Goal: Task Accomplishment & Management: Complete application form

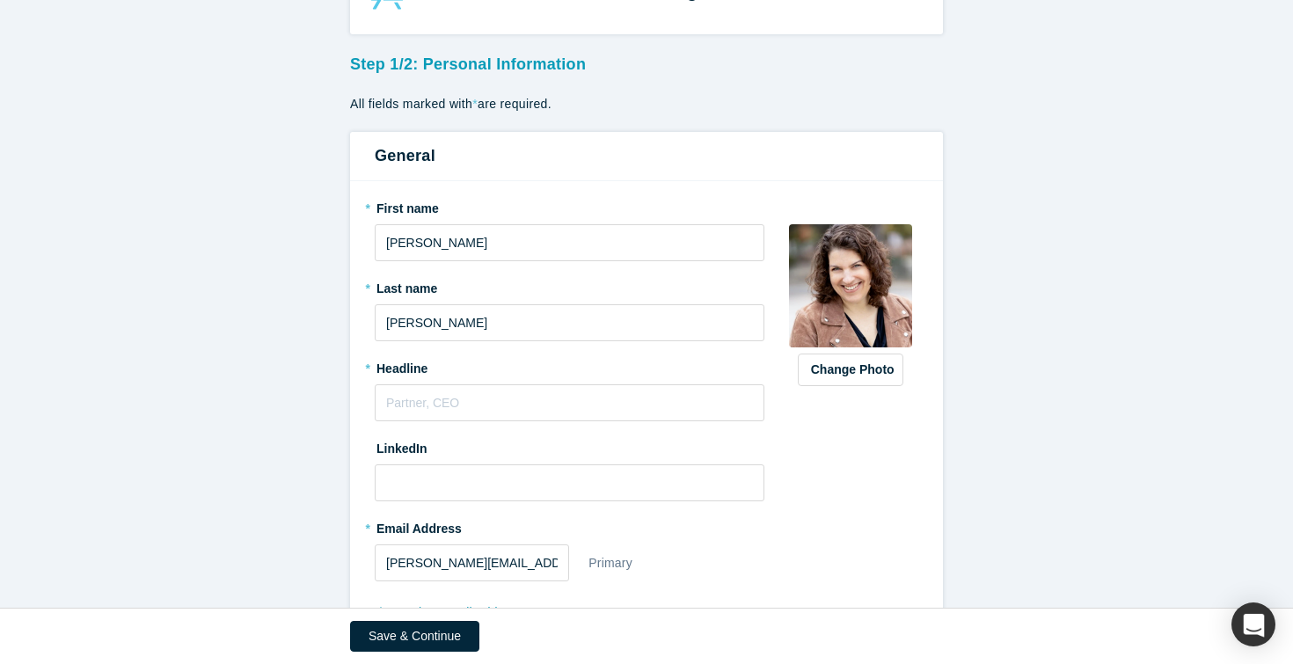
scroll to position [80, 0]
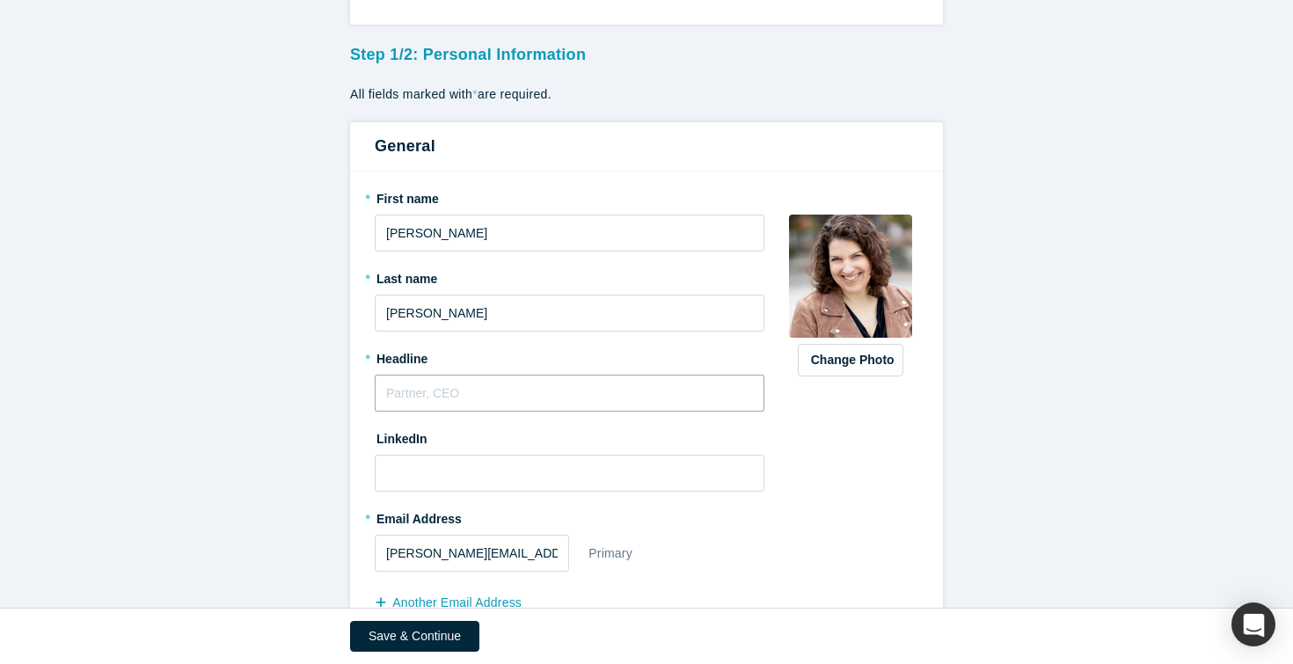
click at [401, 394] on input "text" at bounding box center [570, 393] width 390 height 37
type input "Managing Par"
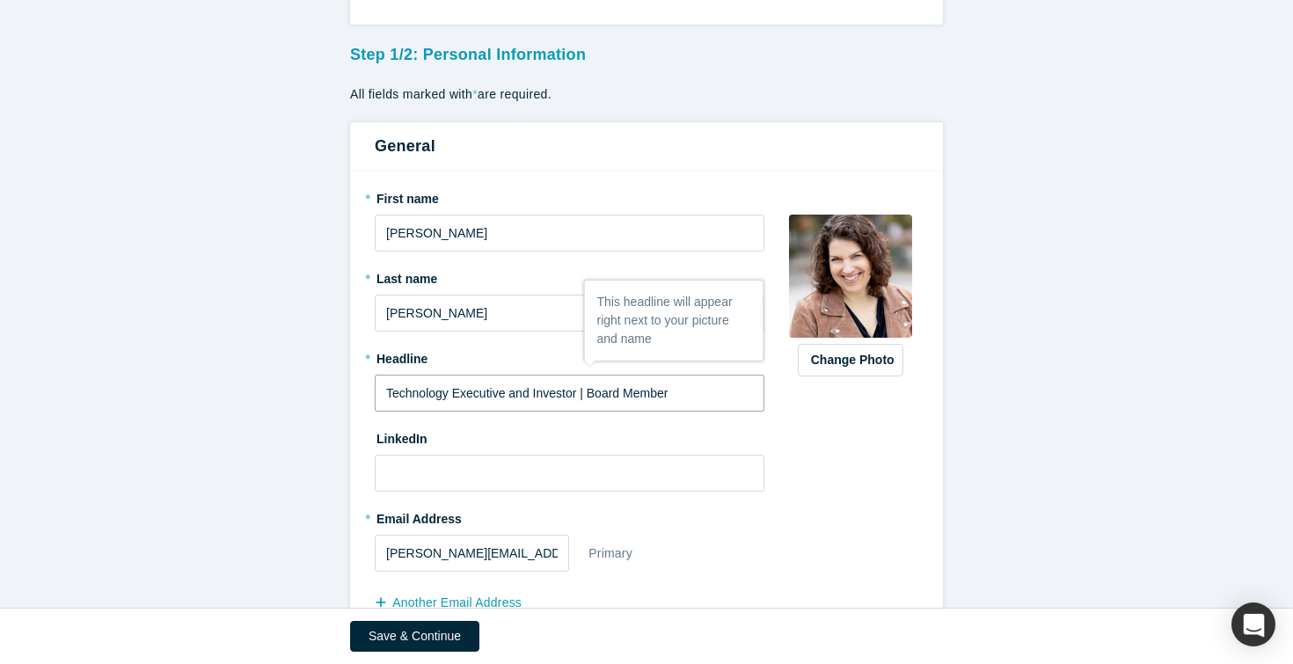
type input "Technology Executive and Investor | Board Member"
click at [393, 468] on input at bounding box center [570, 473] width 390 height 37
type input "w"
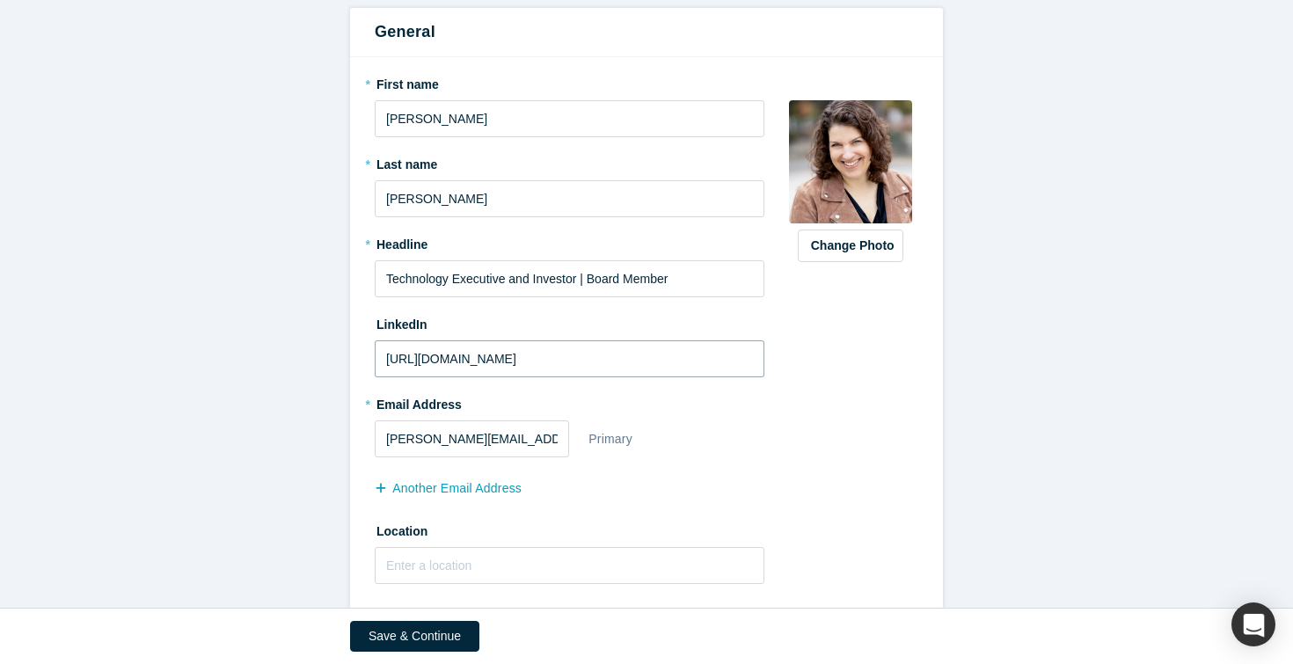
scroll to position [220, 0]
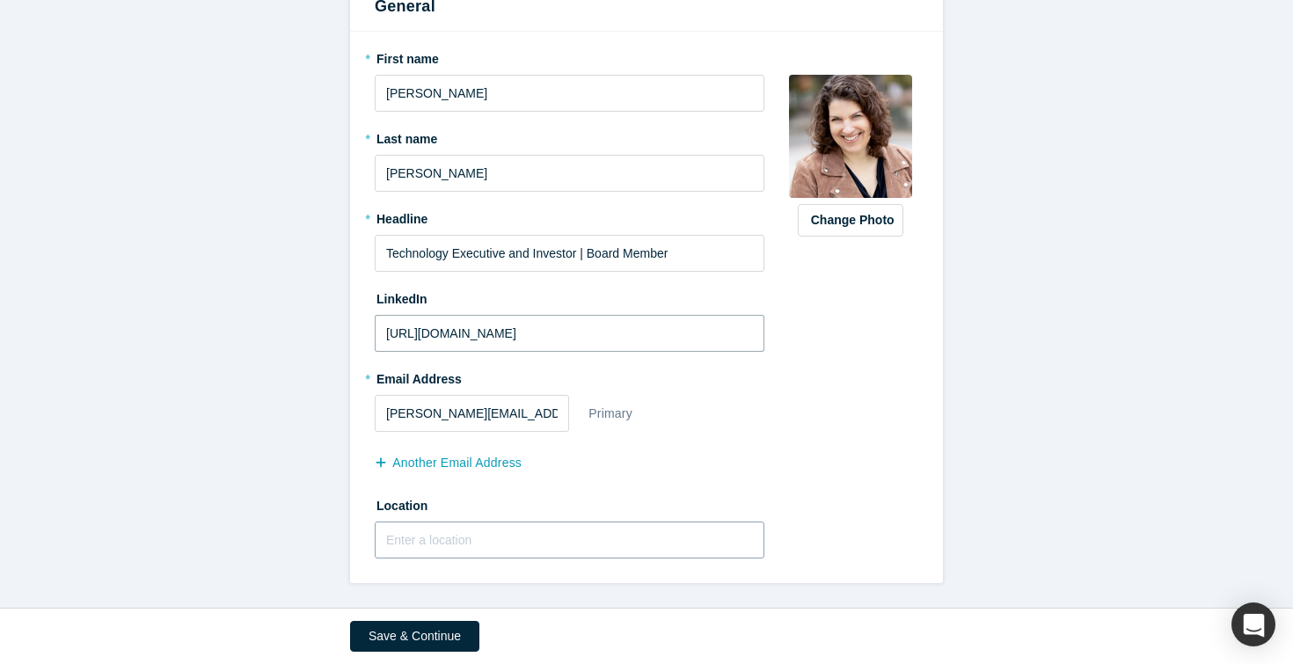
type input "[URL][DOMAIN_NAME]"
click at [444, 537] on input "text" at bounding box center [570, 540] width 390 height 37
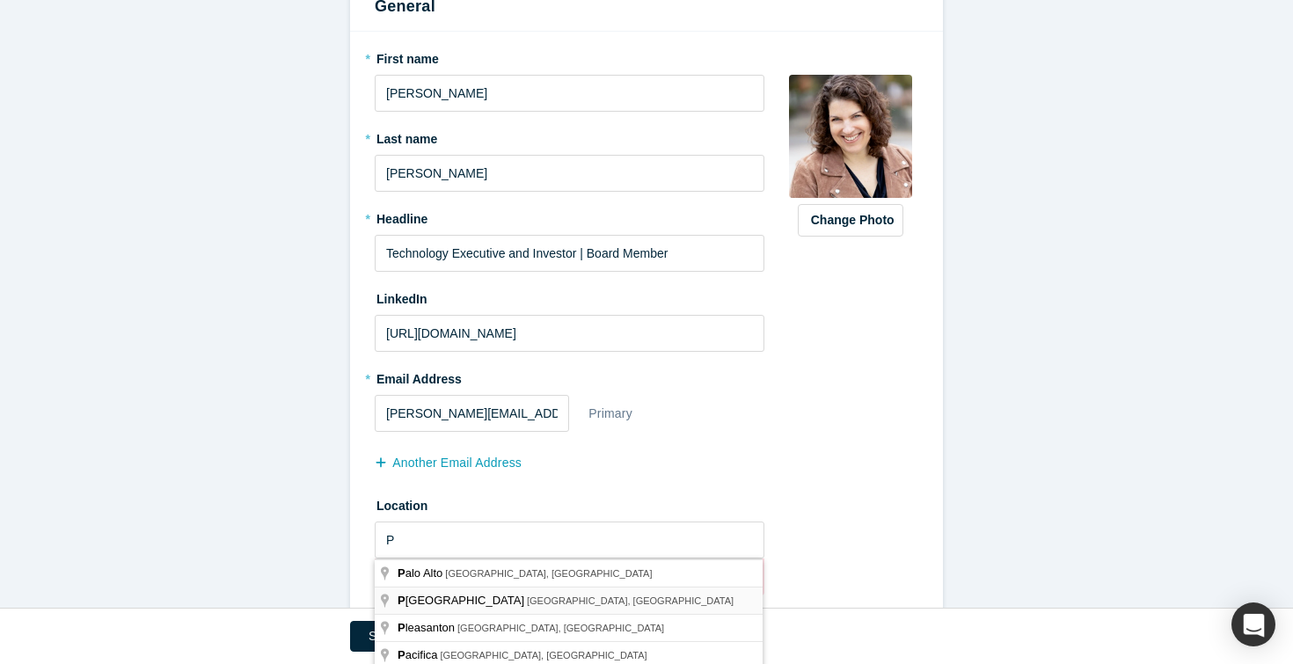
type input "[GEOGRAPHIC_DATA], [GEOGRAPHIC_DATA], [GEOGRAPHIC_DATA]"
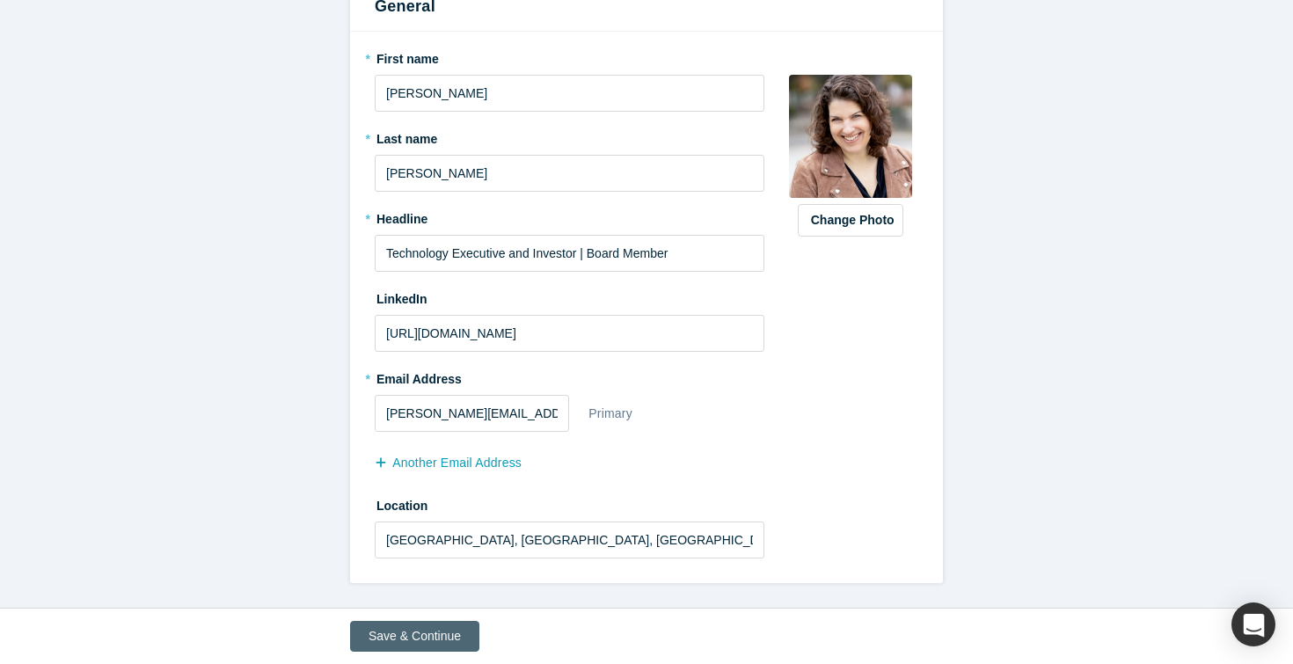
click at [403, 635] on button "Save & Continue" at bounding box center [414, 636] width 129 height 31
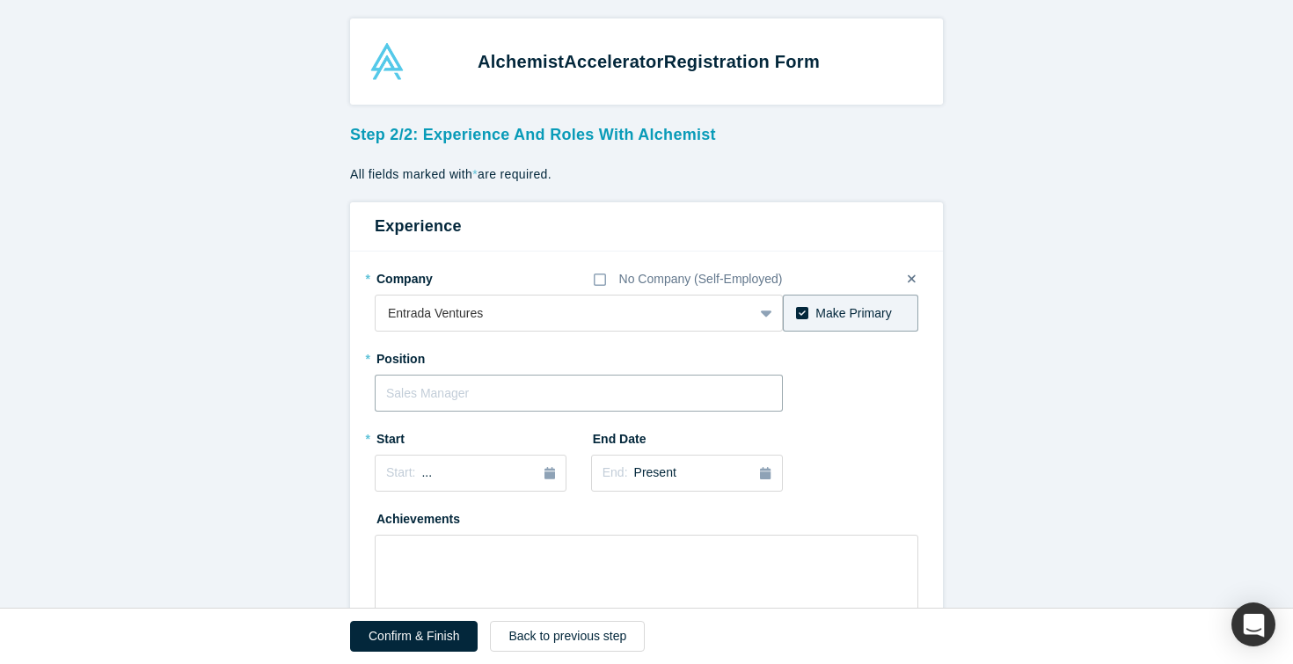
click at [390, 392] on input "text" at bounding box center [579, 393] width 408 height 37
type input "Managing Partner"
click at [547, 469] on icon "button" at bounding box center [550, 473] width 11 height 12
click at [469, 553] on div "Feb" at bounding box center [471, 559] width 56 height 18
click at [460, 475] on span "[DATE]" at bounding box center [440, 473] width 39 height 14
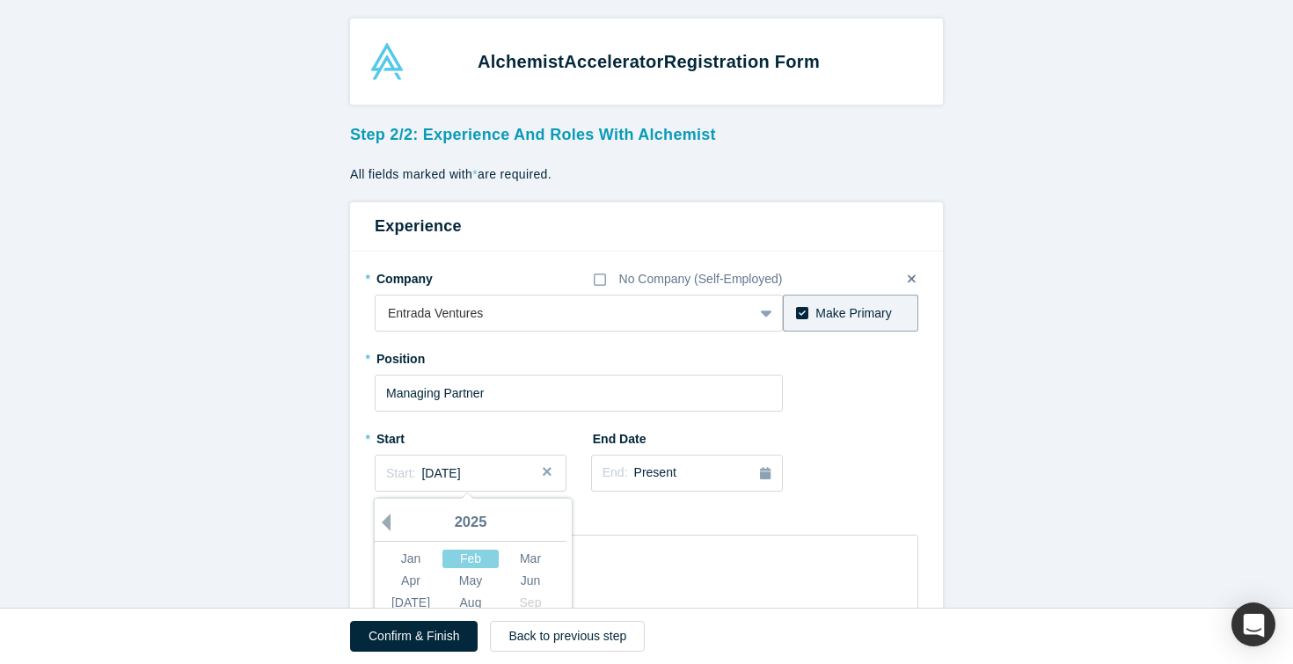
click at [391, 523] on button "Previous Year" at bounding box center [382, 523] width 18 height 18
click at [554, 520] on div "2021" at bounding box center [471, 523] width 192 height 37
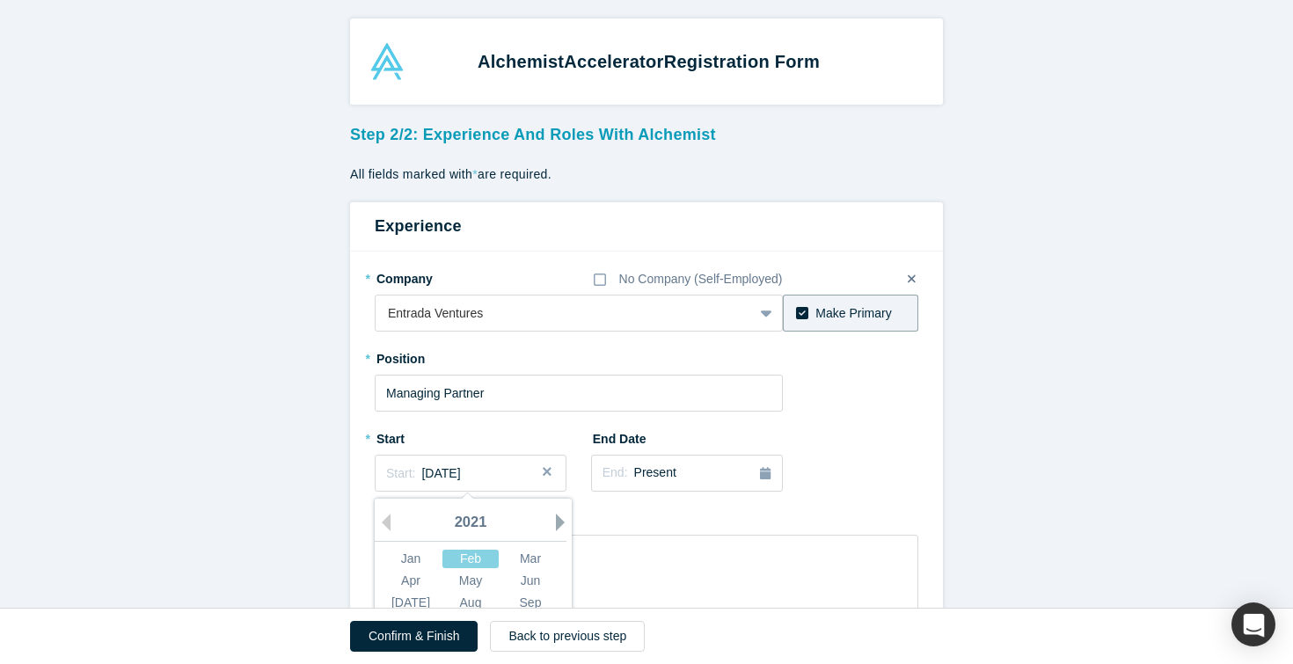
click at [558, 524] on button "Next Year" at bounding box center [565, 523] width 18 height 18
click at [468, 556] on div "Feb" at bounding box center [471, 559] width 56 height 18
click at [497, 474] on div "Start: [DATE]" at bounding box center [470, 474] width 169 height 18
click at [534, 552] on div "Mar" at bounding box center [530, 559] width 56 height 18
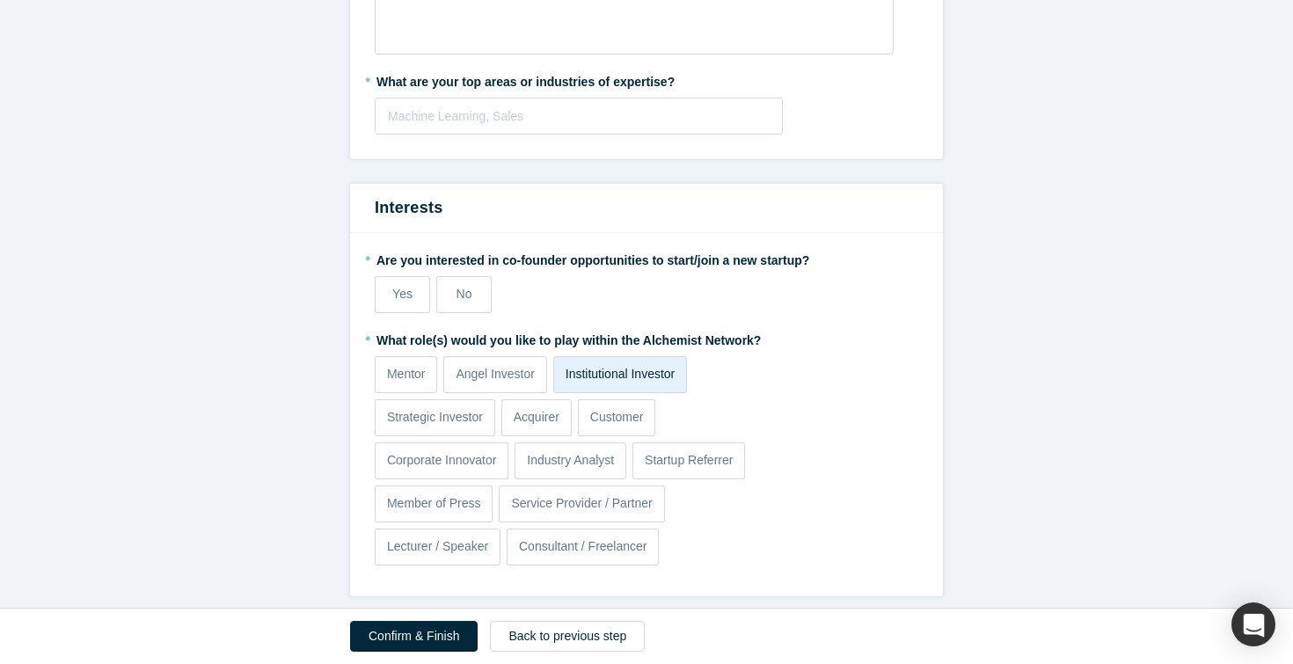
scroll to position [874, 0]
click at [465, 291] on span "No" at bounding box center [465, 292] width 16 height 14
click at [0, 0] on input "No" at bounding box center [0, 0] width 0 height 0
click at [400, 377] on p "Mentor" at bounding box center [406, 372] width 39 height 18
click at [0, 0] on input "Mentor" at bounding box center [0, 0] width 0 height 0
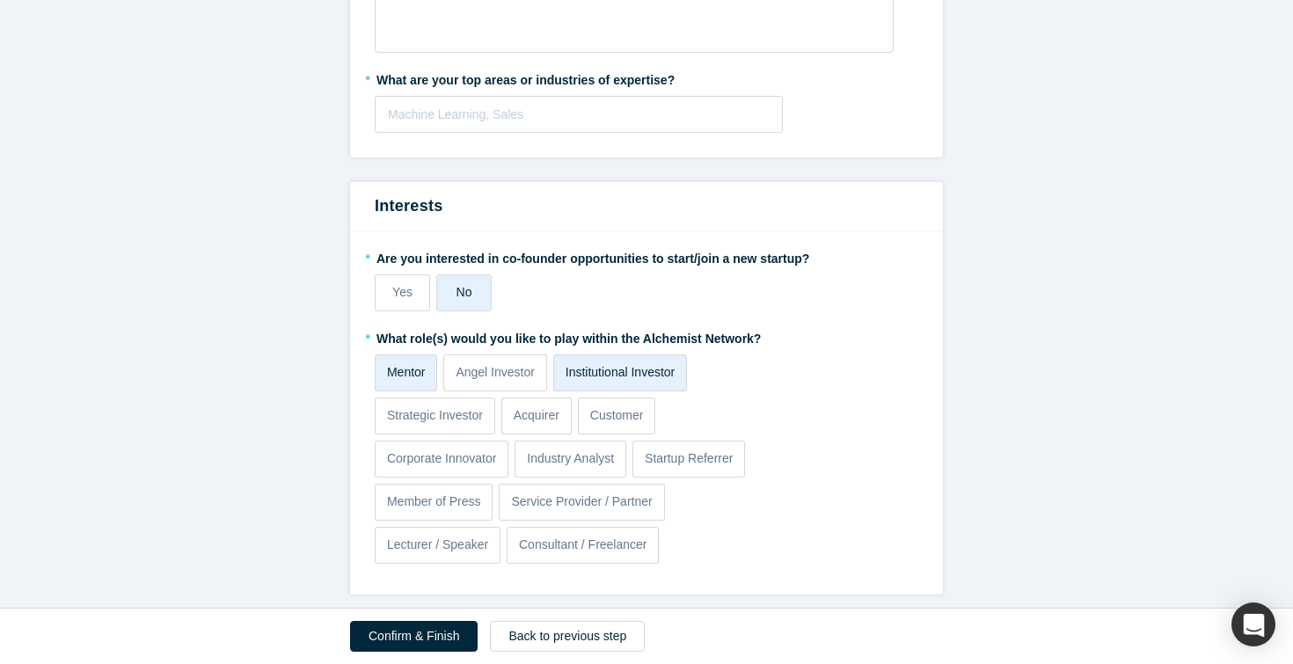
click at [656, 376] on p "Institutional Investor" at bounding box center [621, 372] width 110 height 18
click at [0, 0] on input "Institutional Investor" at bounding box center [0, 0] width 0 height 0
click at [656, 376] on p "Institutional Investor" at bounding box center [621, 372] width 110 height 18
click at [0, 0] on input "Institutional Investor" at bounding box center [0, 0] width 0 height 0
click at [434, 549] on p "Lecturer / Speaker" at bounding box center [437, 545] width 101 height 18
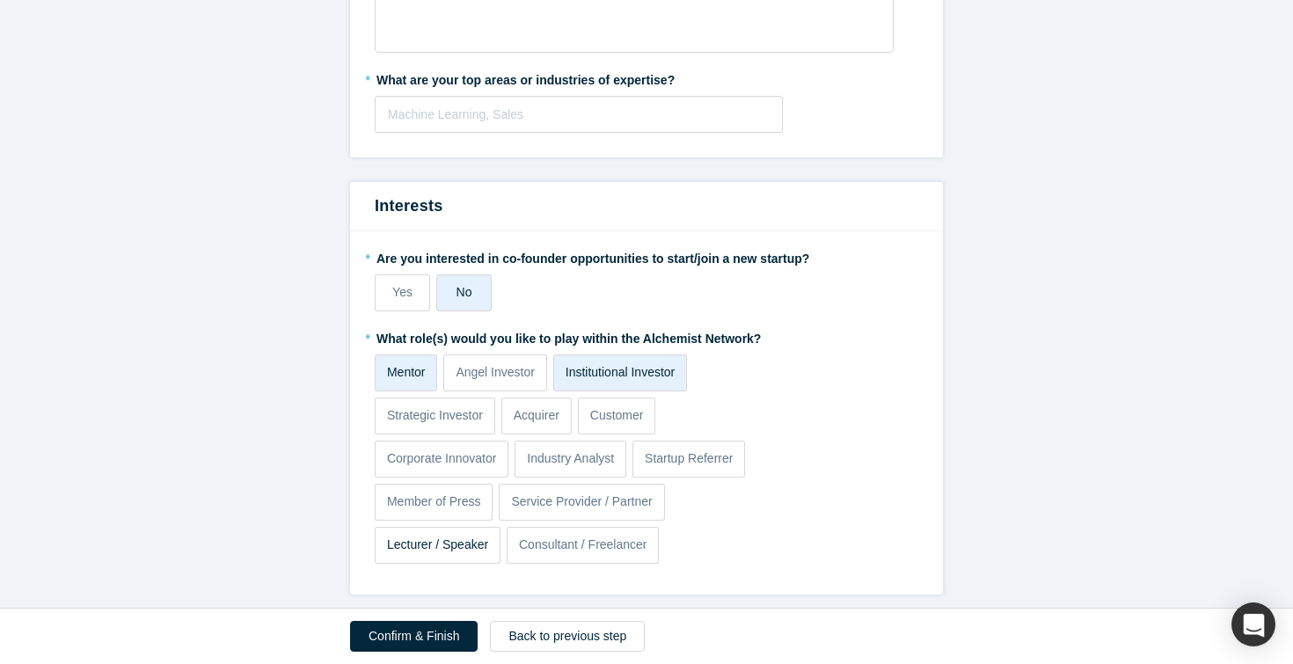
click at [0, 0] on input "Lecturer / Speaker" at bounding box center [0, 0] width 0 height 0
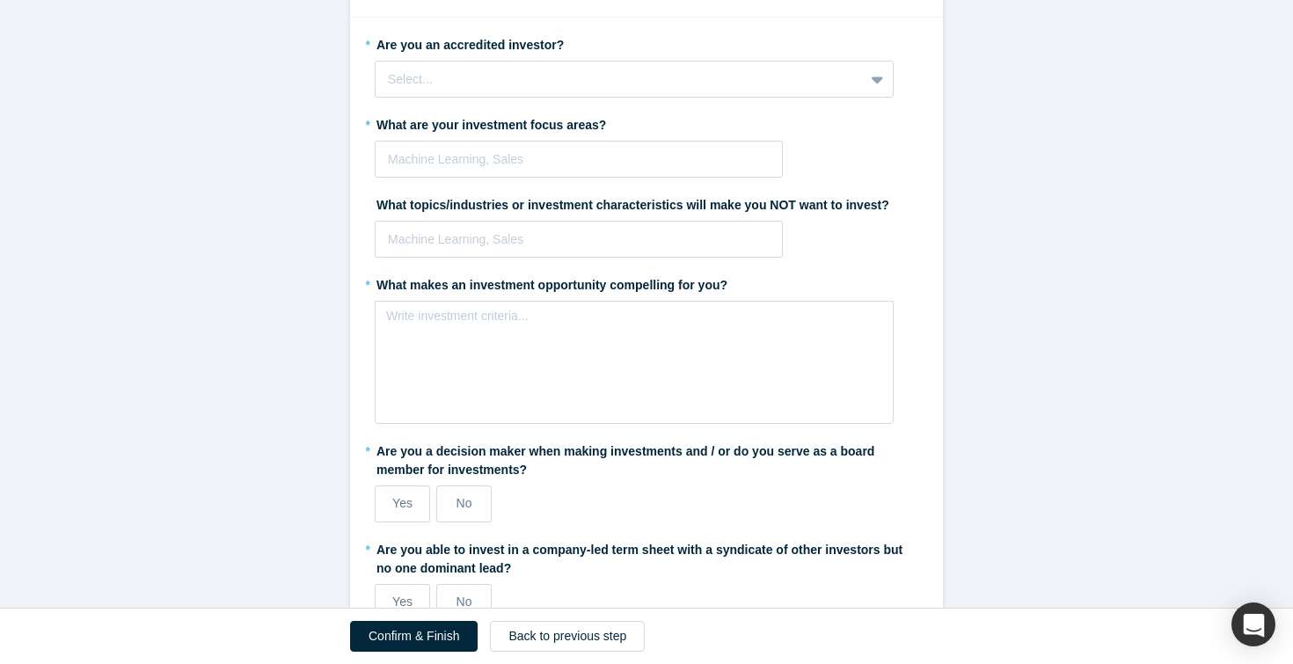
scroll to position [2042, 0]
